Goal: Task Accomplishment & Management: Complete application form

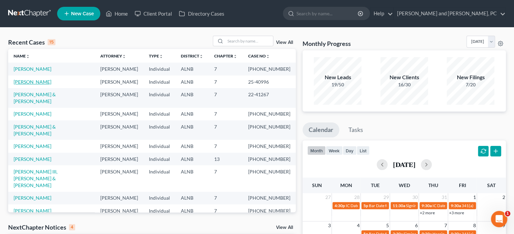
click at [43, 84] on link "[PERSON_NAME]" at bounding box center [33, 82] width 38 height 6
select select "6"
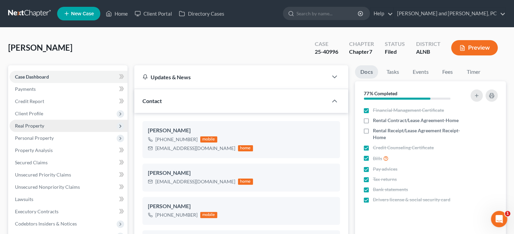
scroll to position [1904, 0]
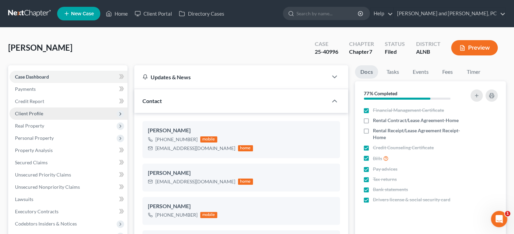
click at [49, 115] on span "Client Profile" at bounding box center [69, 113] width 118 height 12
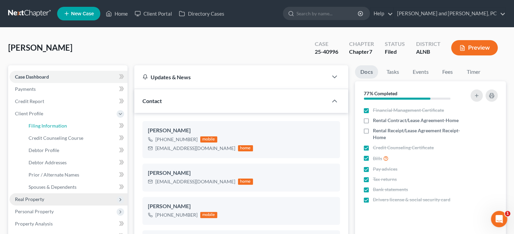
click at [49, 127] on span "Filing Information" at bounding box center [48, 126] width 38 height 6
select select "1"
select select "0"
select select "1"
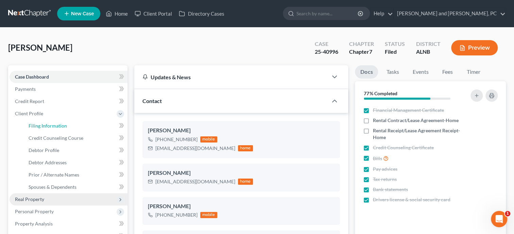
select select "0"
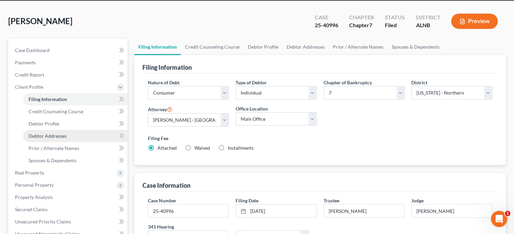
scroll to position [70, 0]
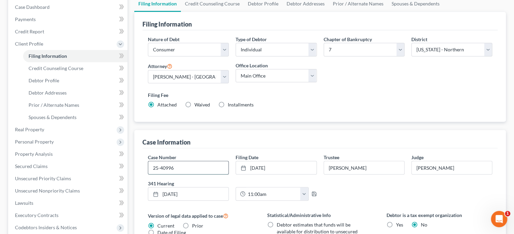
click at [183, 169] on input "25-40996" at bounding box center [188, 167] width 80 height 13
type input "[PHONE_NUMBER]"
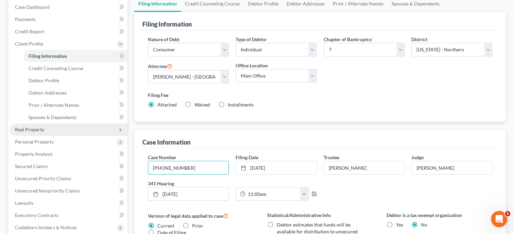
scroll to position [0, 0]
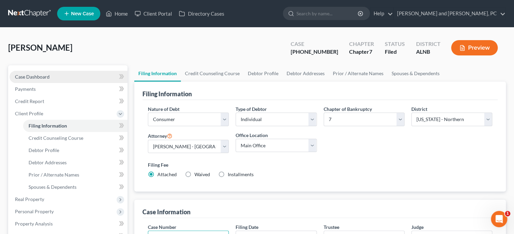
click at [39, 76] on span "Case Dashboard" at bounding box center [32, 77] width 35 height 6
select select "6"
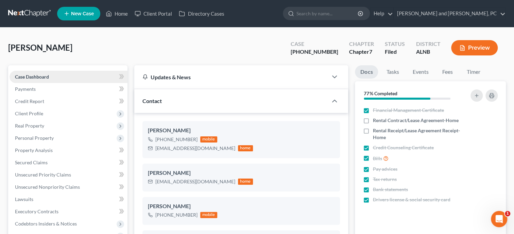
scroll to position [1904, 0]
